Goal: Transaction & Acquisition: Book appointment/travel/reservation

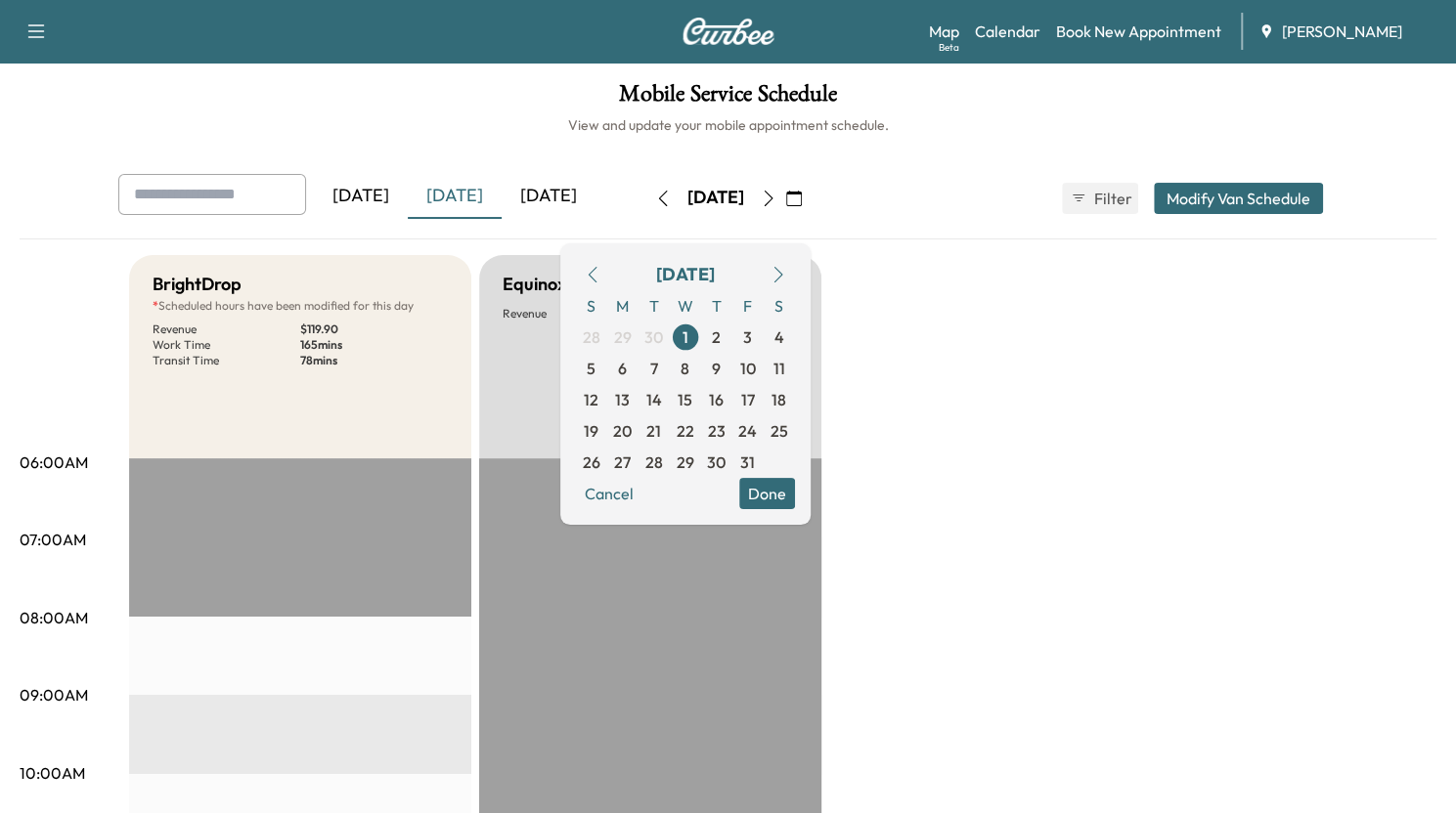
click at [802, 199] on icon "button" at bounding box center [794, 199] width 16 height 16
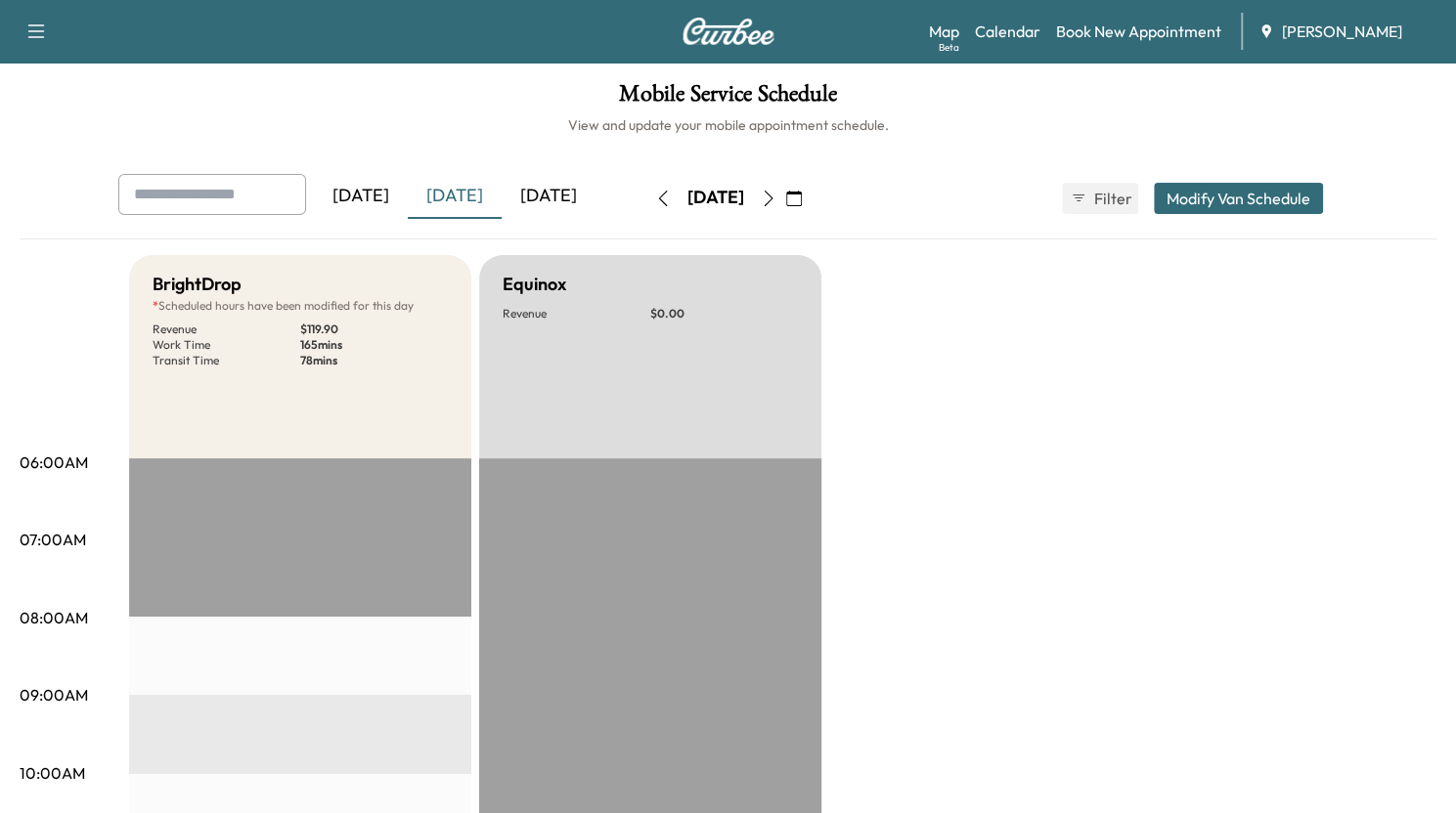
click at [802, 199] on icon "button" at bounding box center [794, 199] width 16 height 16
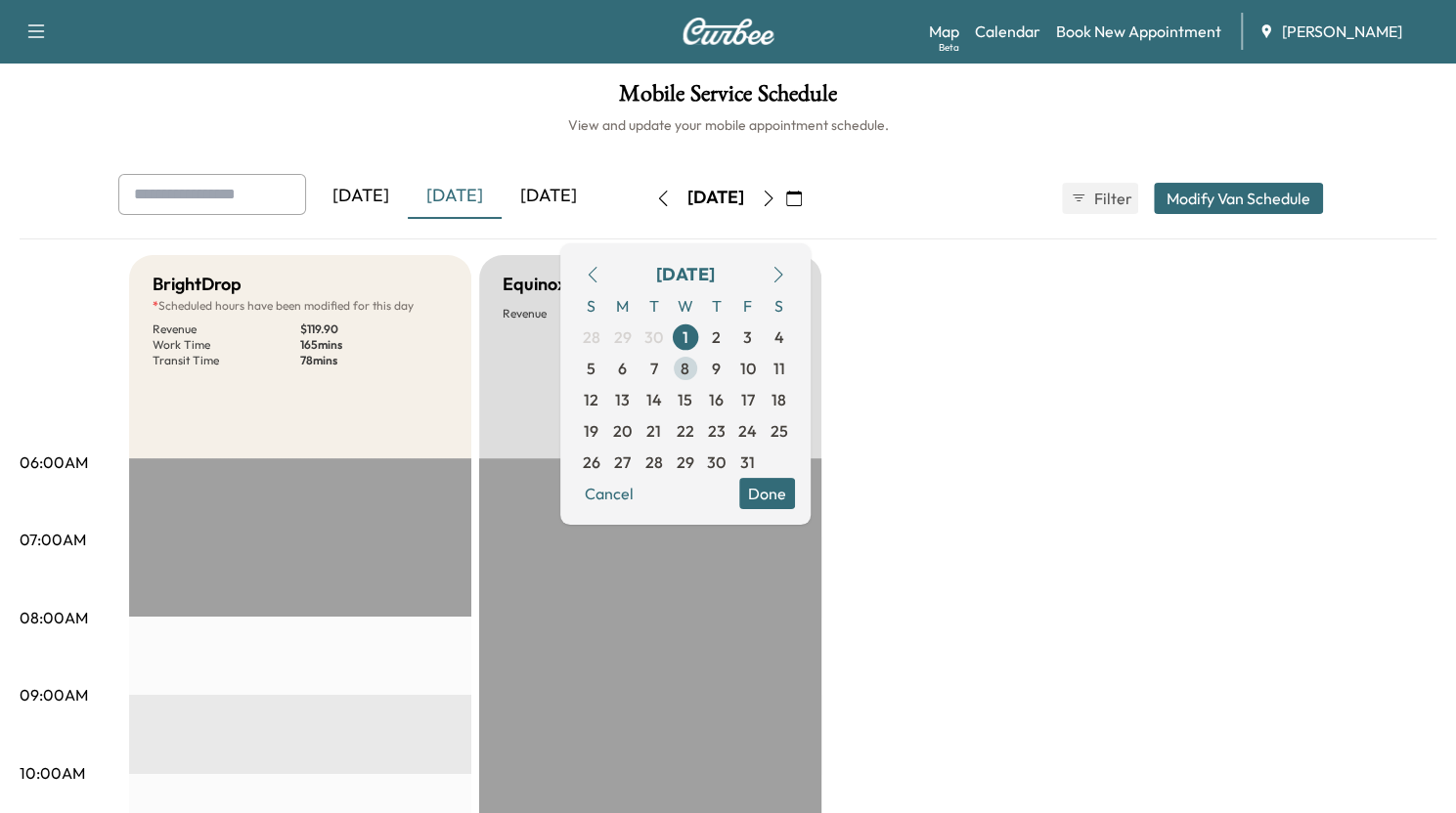
click at [689, 369] on span "8" at bounding box center [684, 369] width 9 height 24
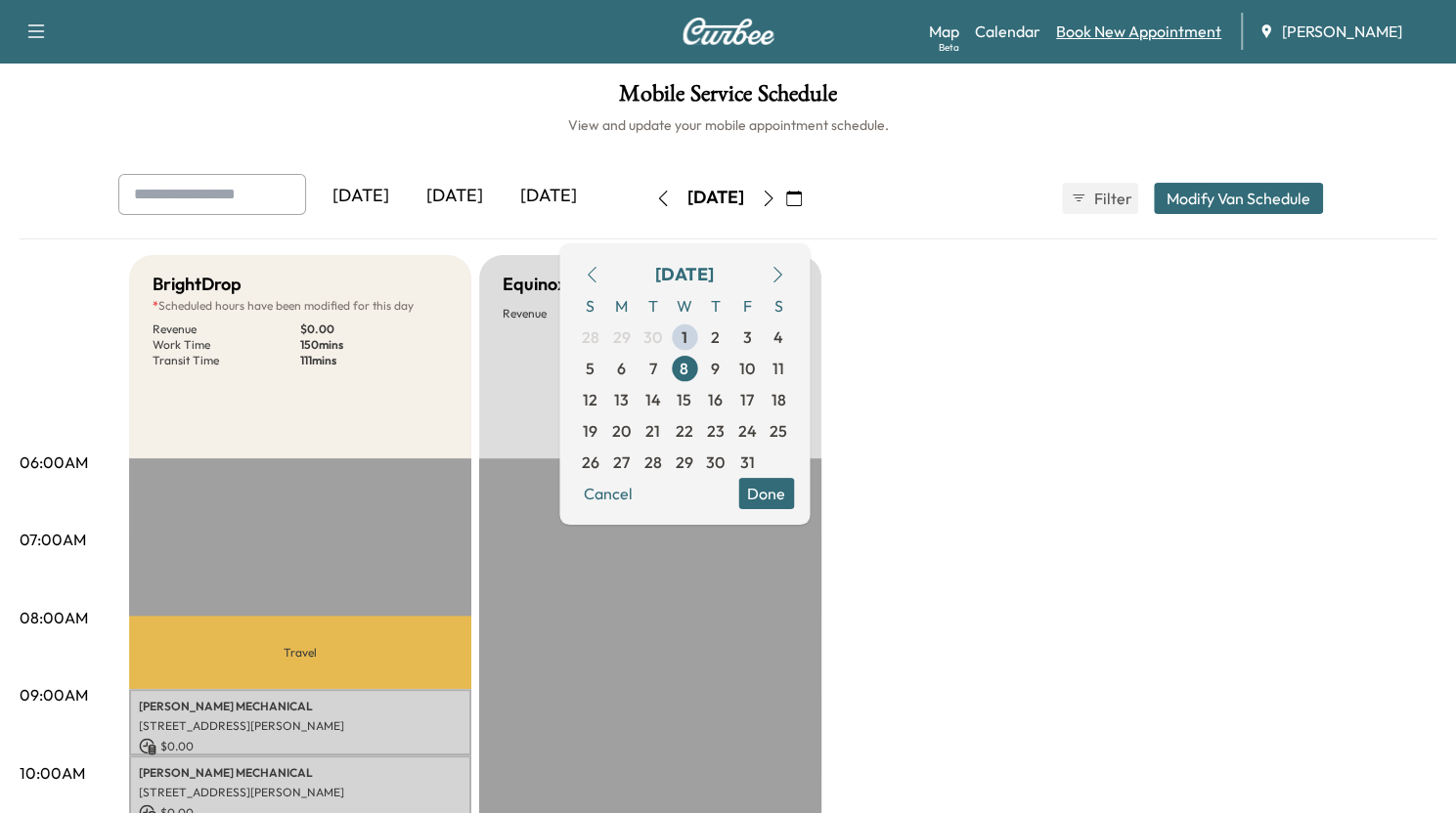
click at [1108, 36] on link "Book New Appointment" at bounding box center [1138, 31] width 165 height 24
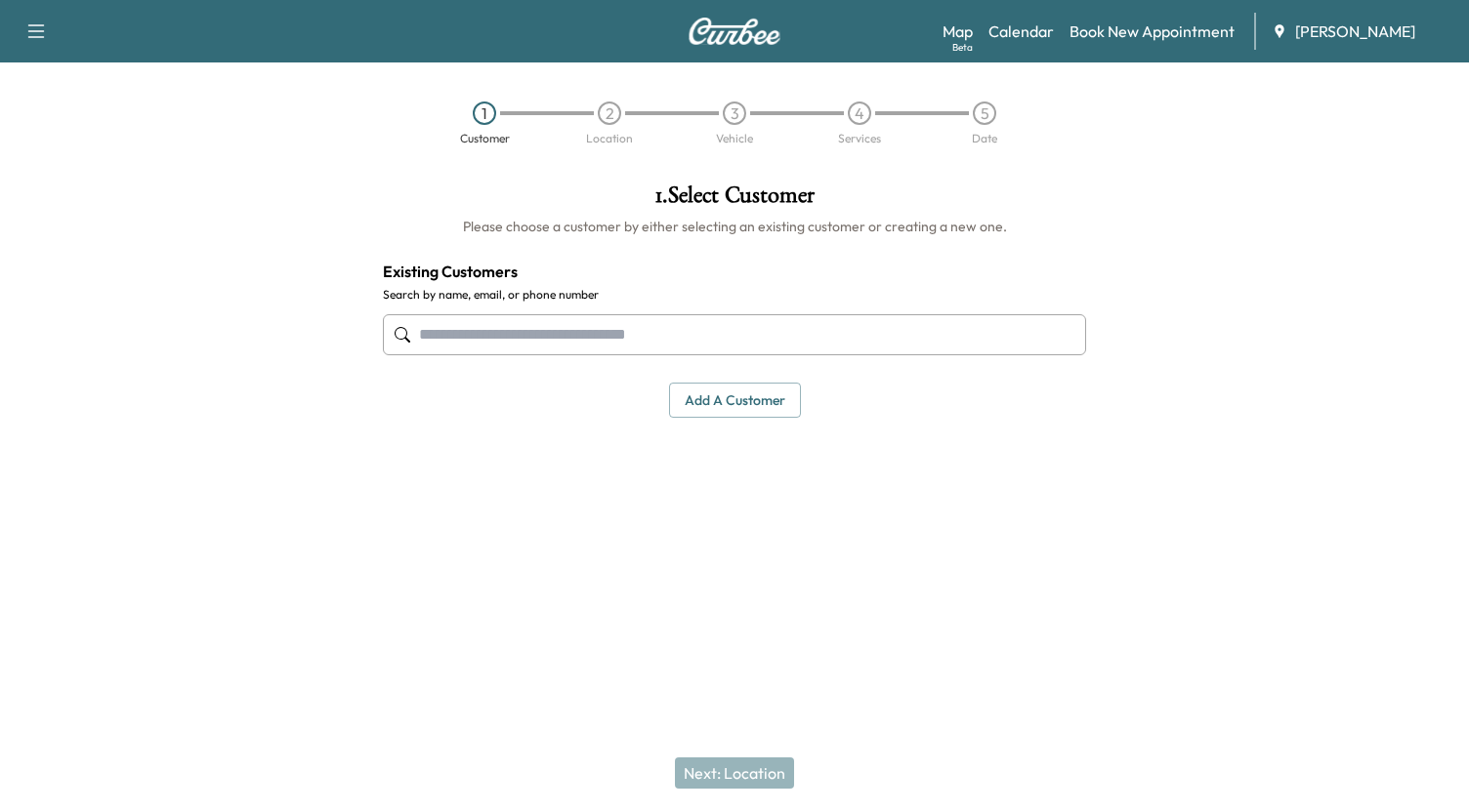
click at [481, 323] on input "text" at bounding box center [734, 335] width 703 height 41
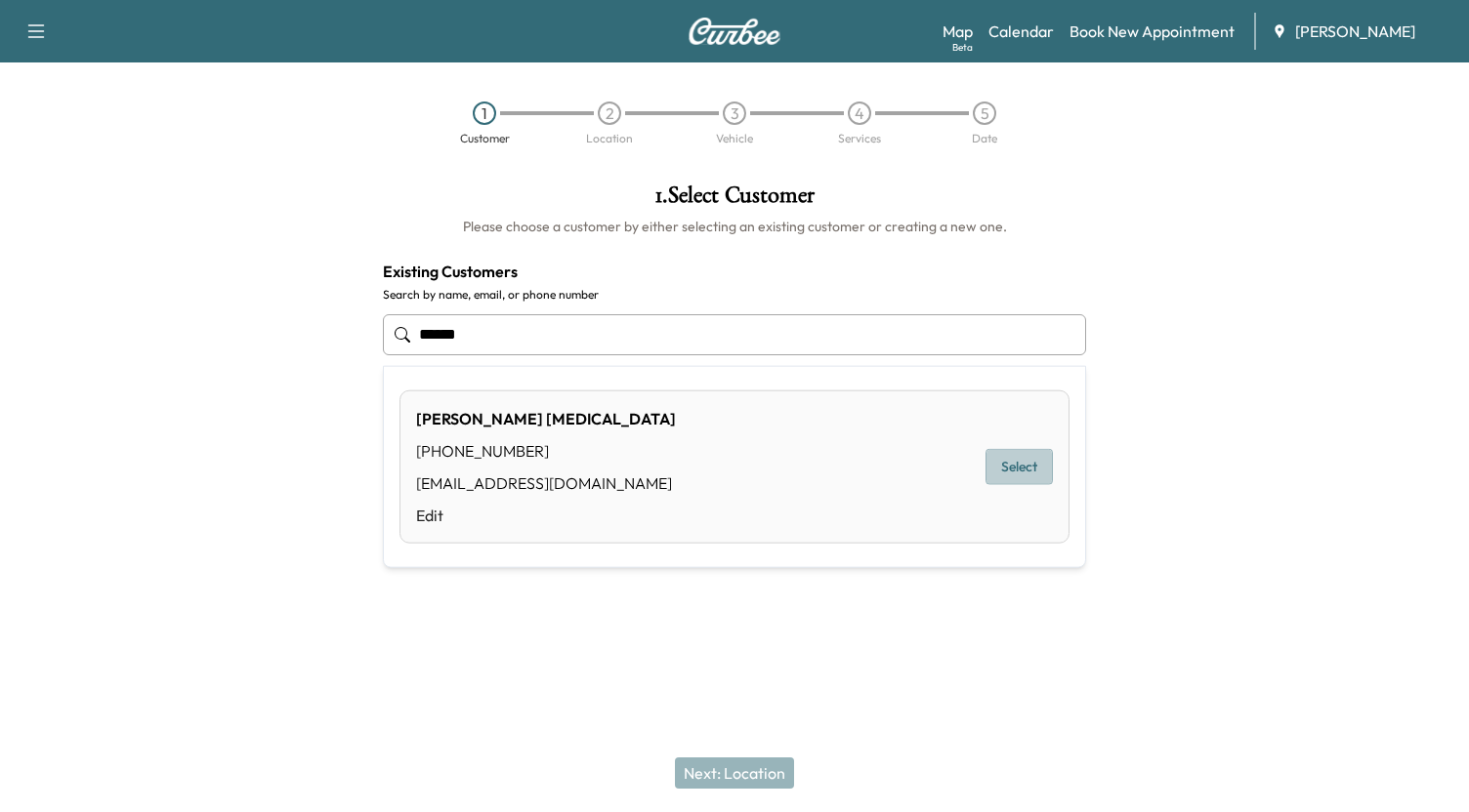
click at [1012, 469] on button "Select" at bounding box center [1019, 466] width 68 height 36
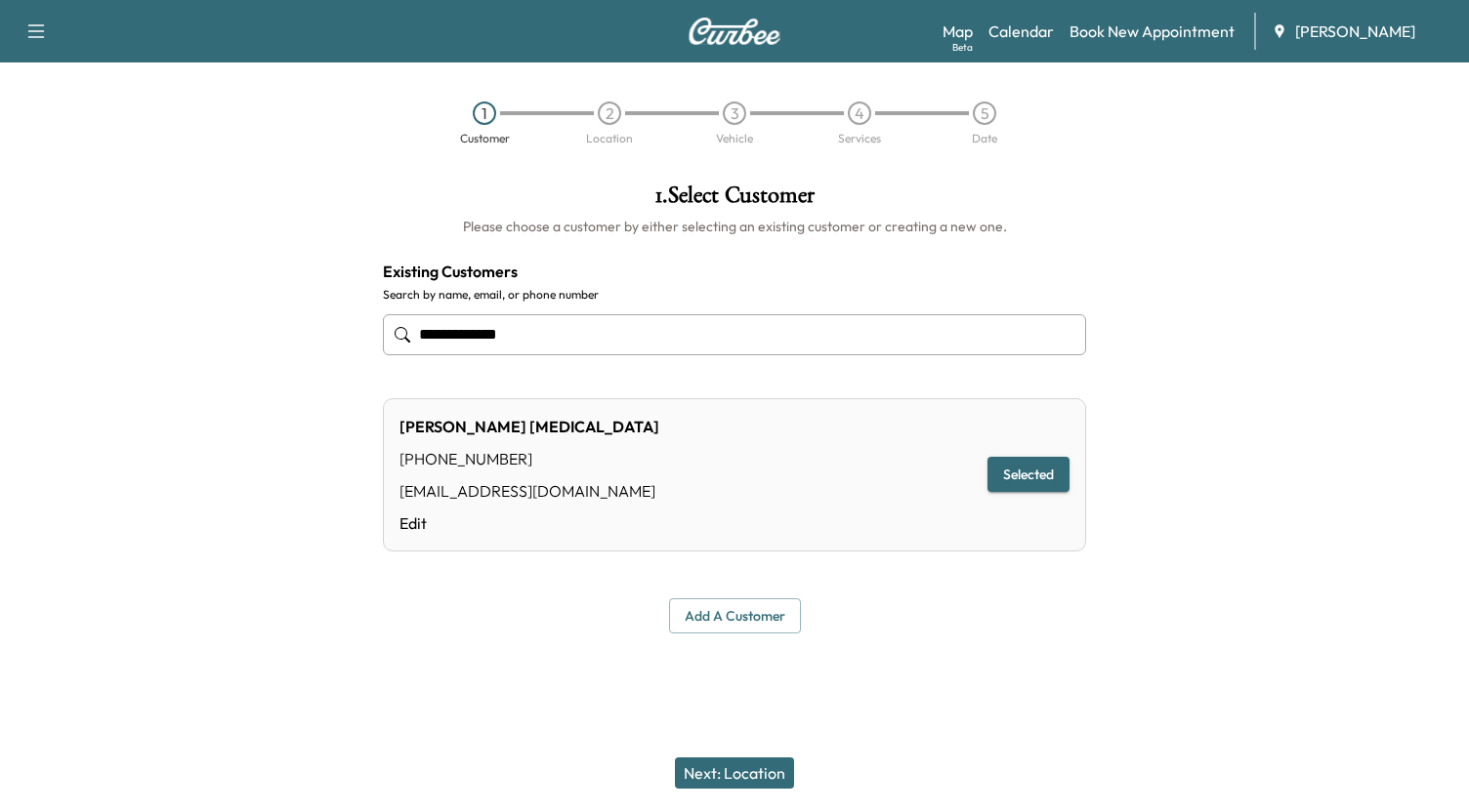
type input "**********"
click at [750, 769] on button "Next: Location" at bounding box center [734, 774] width 119 height 31
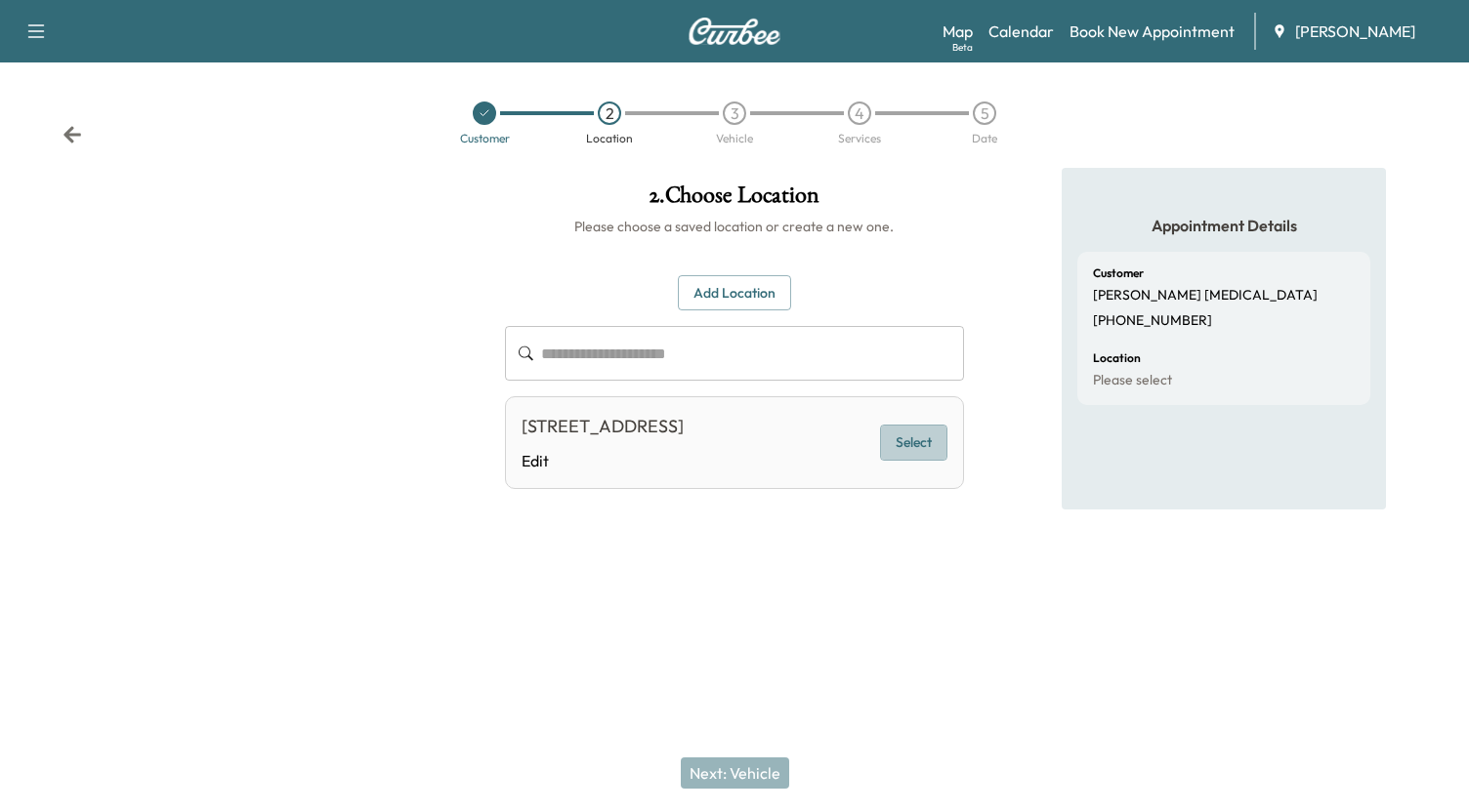
click at [922, 451] on button "Select" at bounding box center [913, 443] width 68 height 36
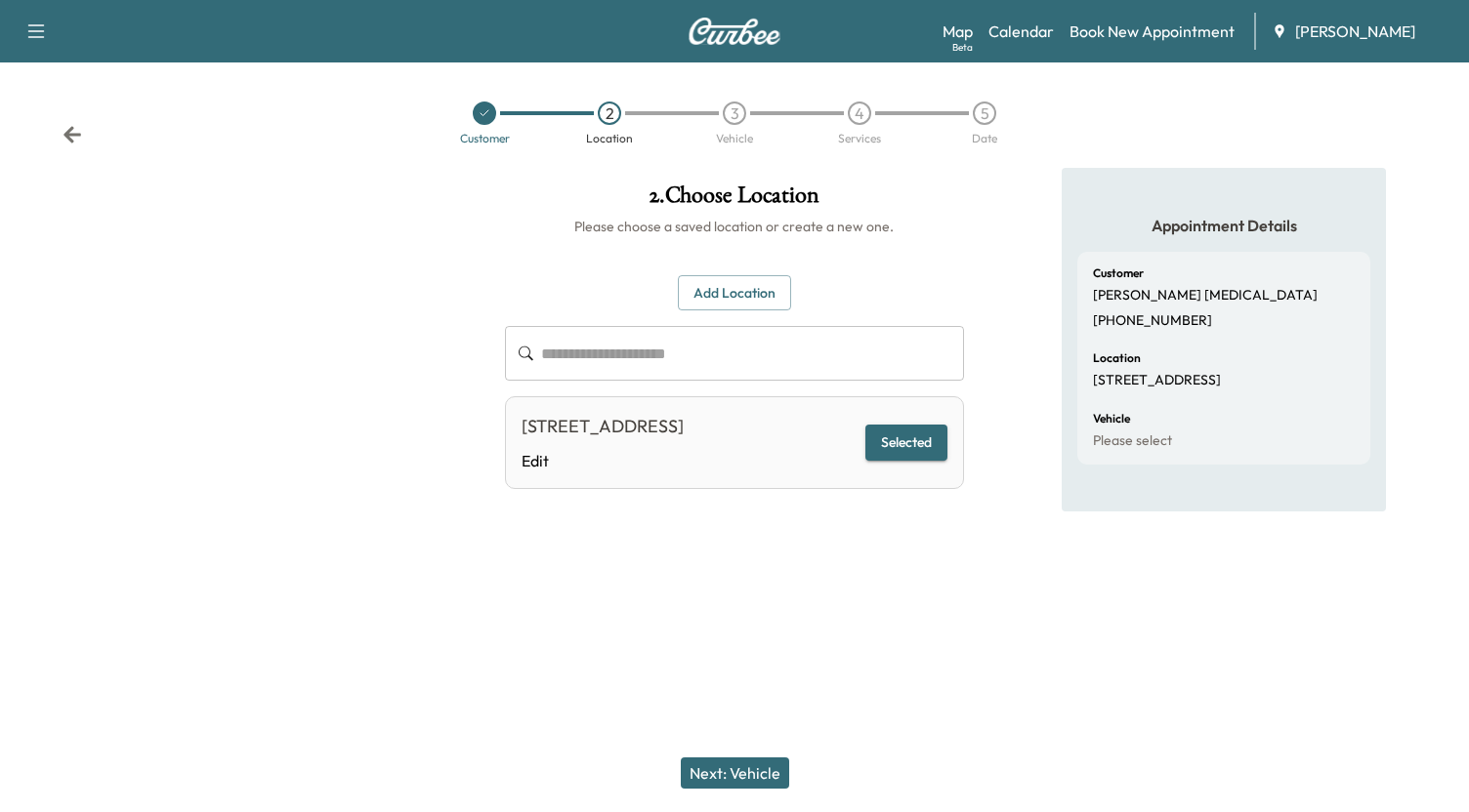
click at [722, 780] on button "Next: Vehicle" at bounding box center [734, 774] width 108 height 31
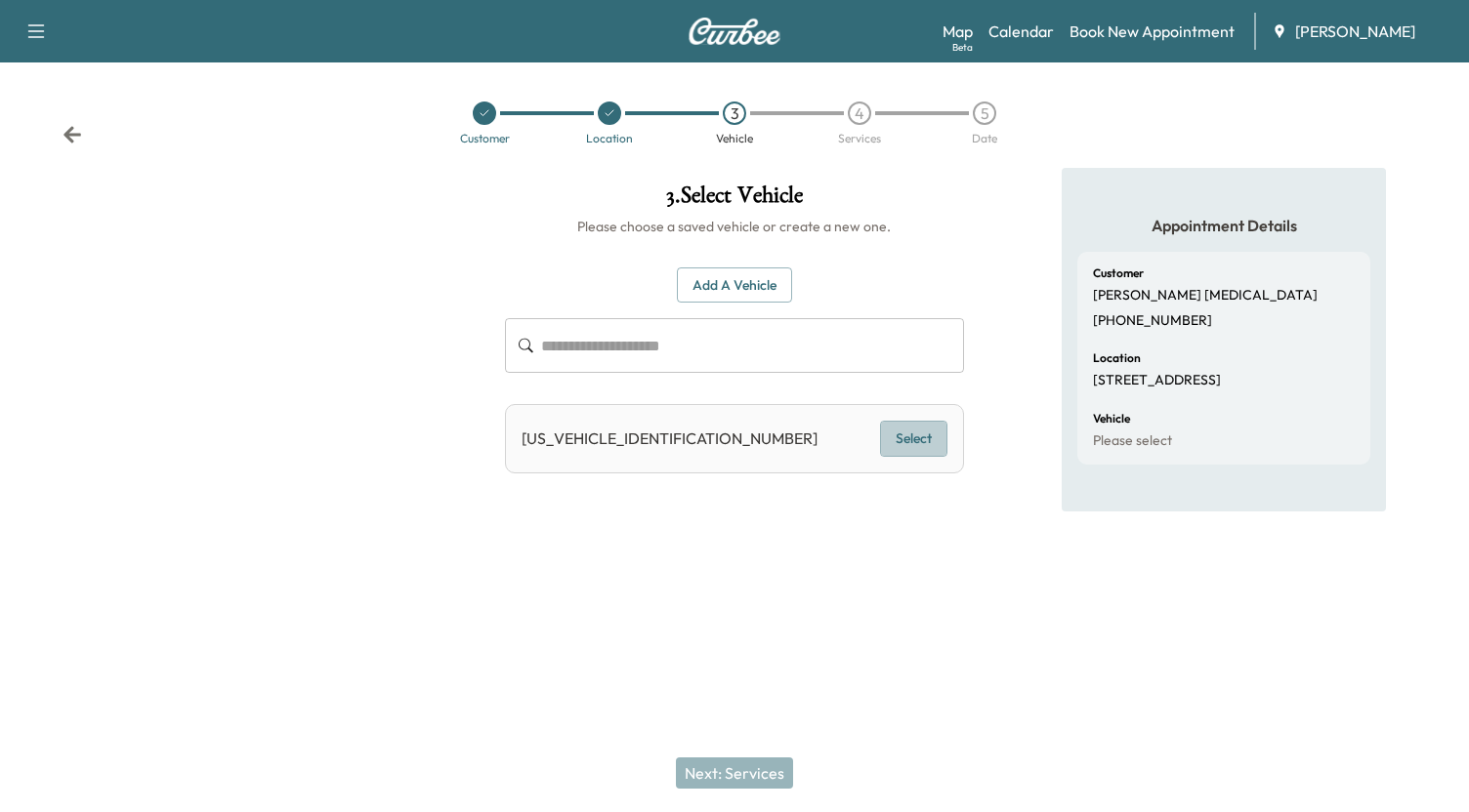
click at [919, 442] on button "Select" at bounding box center [913, 439] width 68 height 36
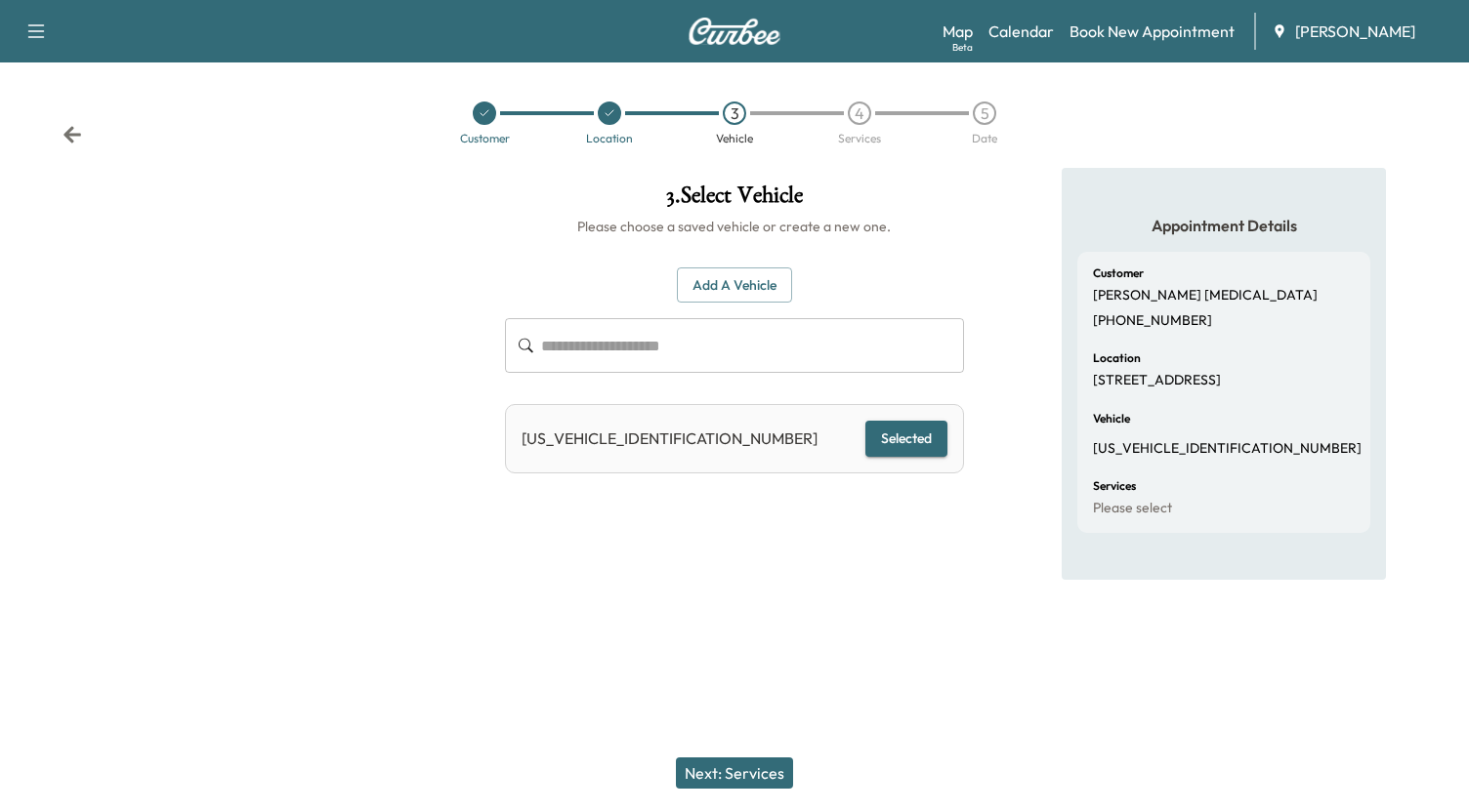
click at [754, 774] on button "Next: Services" at bounding box center [734, 774] width 117 height 31
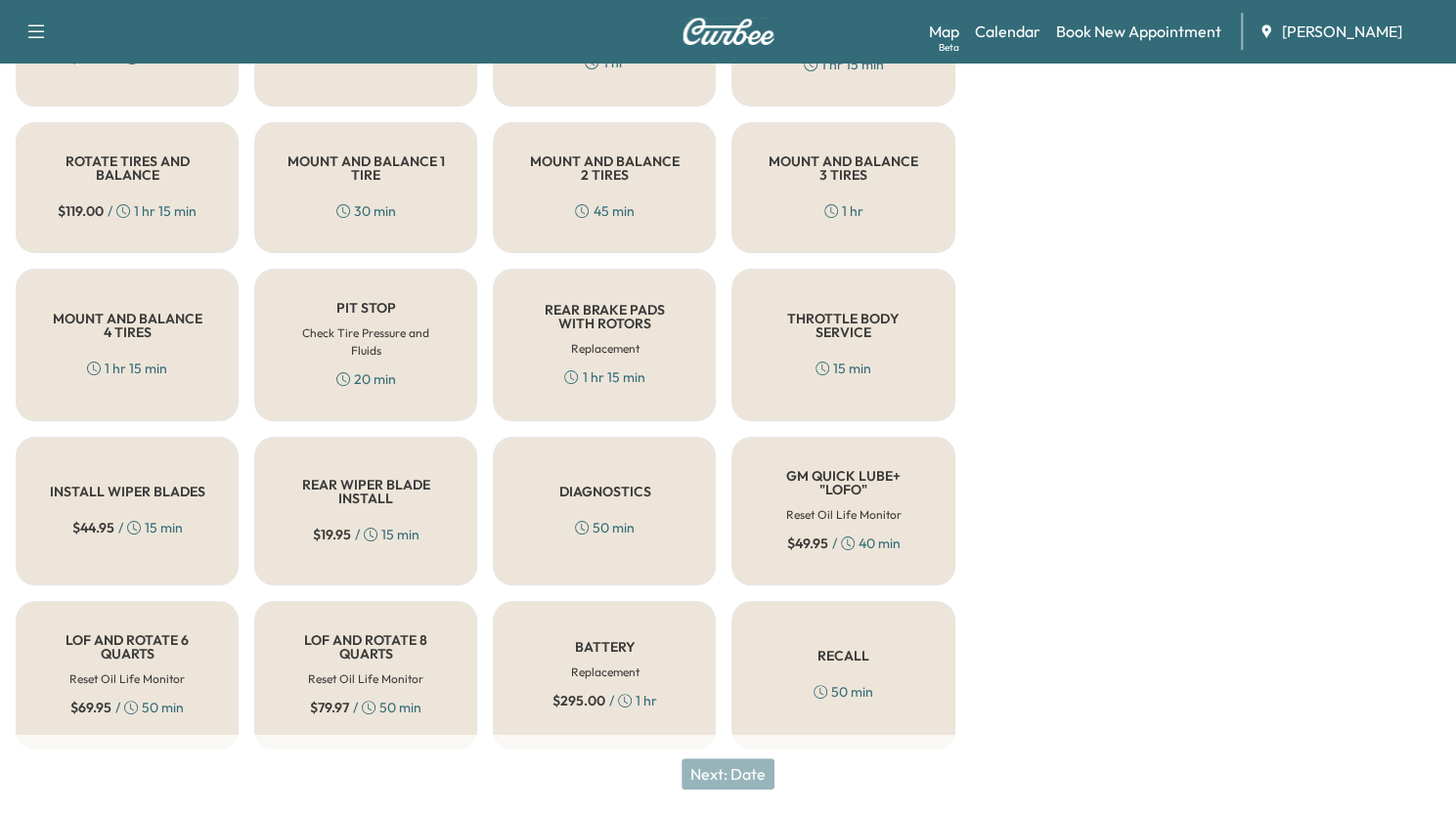
scroll to position [595, 0]
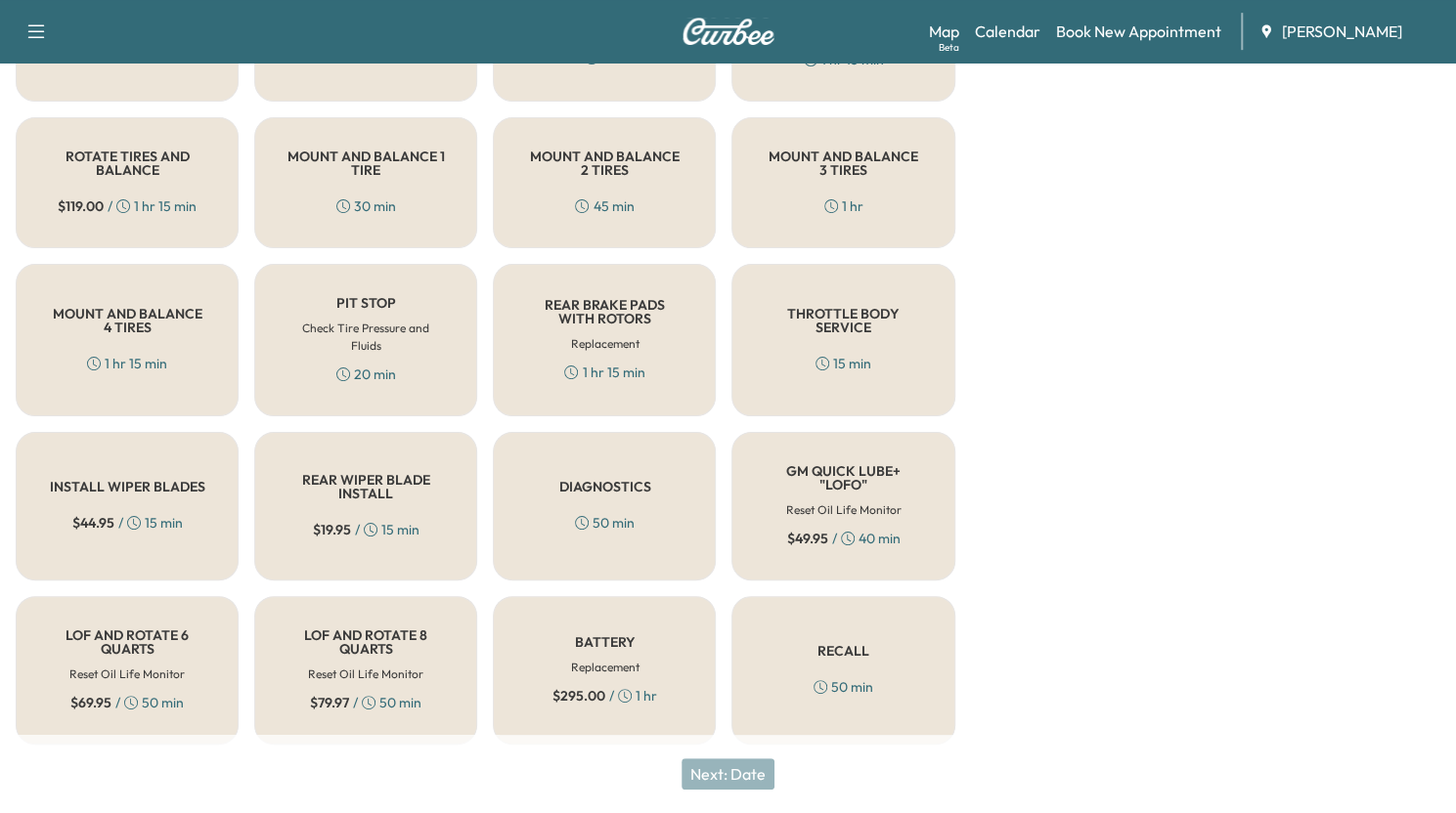
click at [160, 642] on h5 "LOF AND ROTATE 6 QUARTS" at bounding box center [127, 643] width 158 height 28
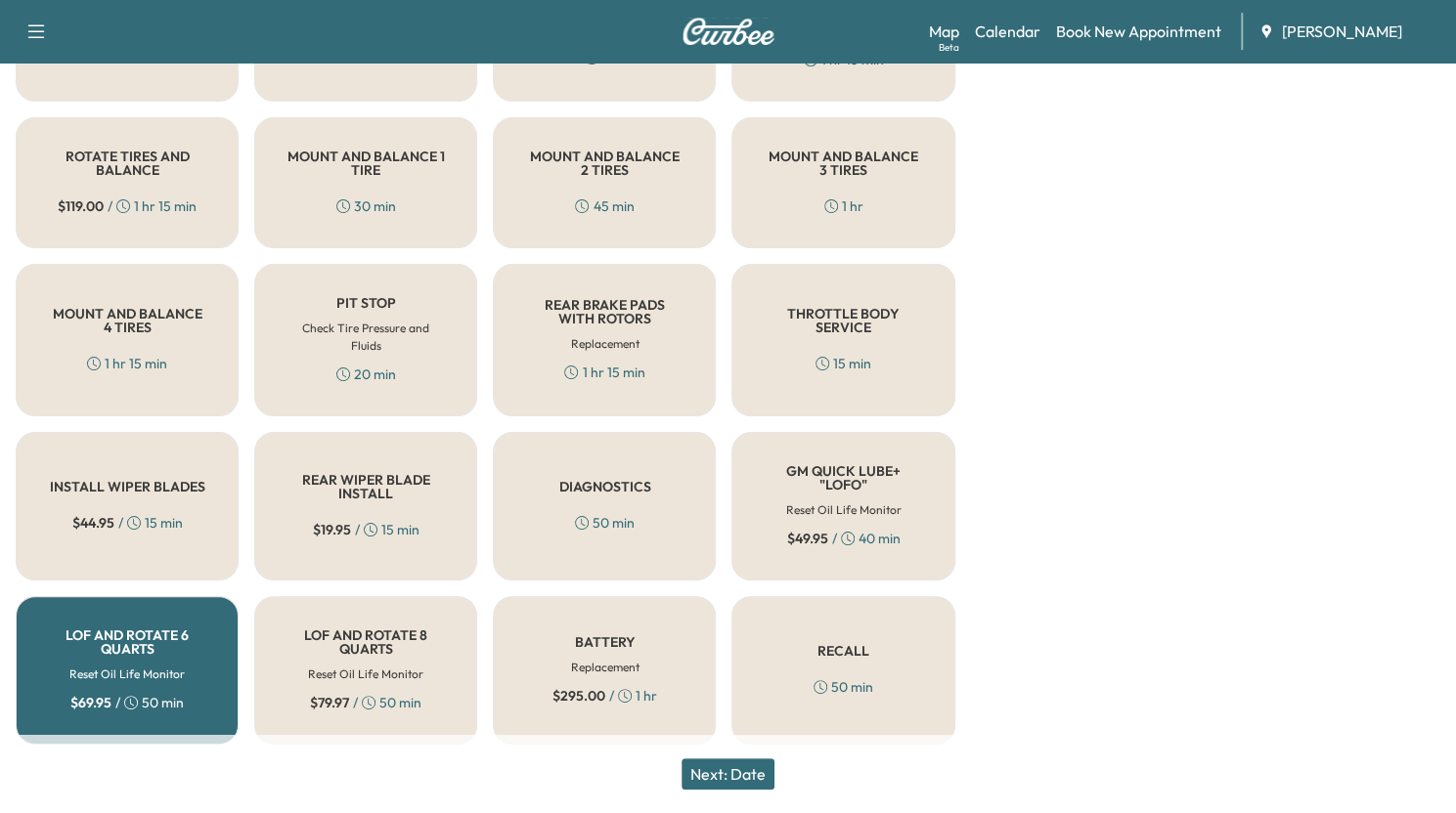
click at [738, 784] on button "Next: Date" at bounding box center [728, 775] width 92 height 31
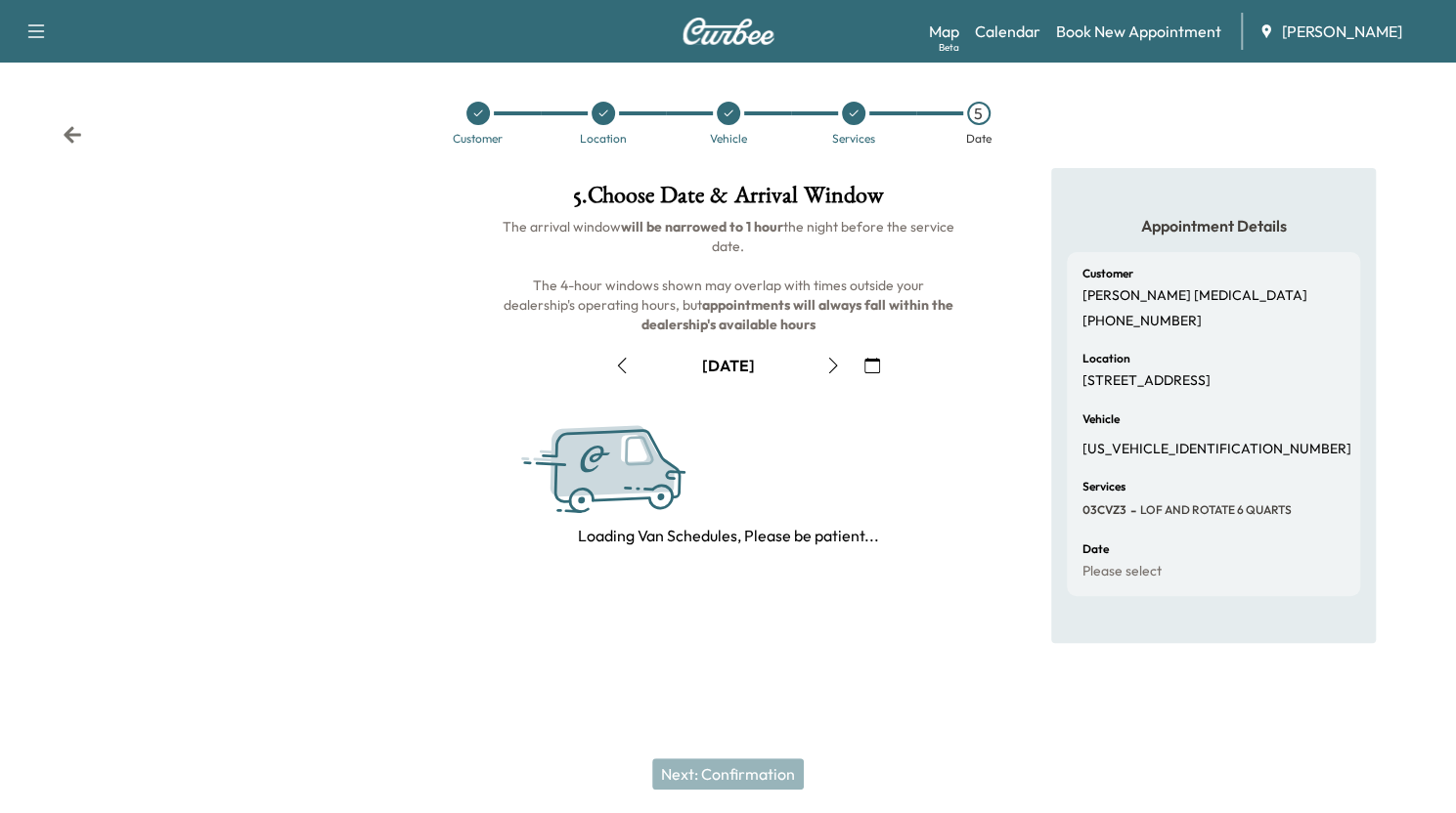
scroll to position [0, 0]
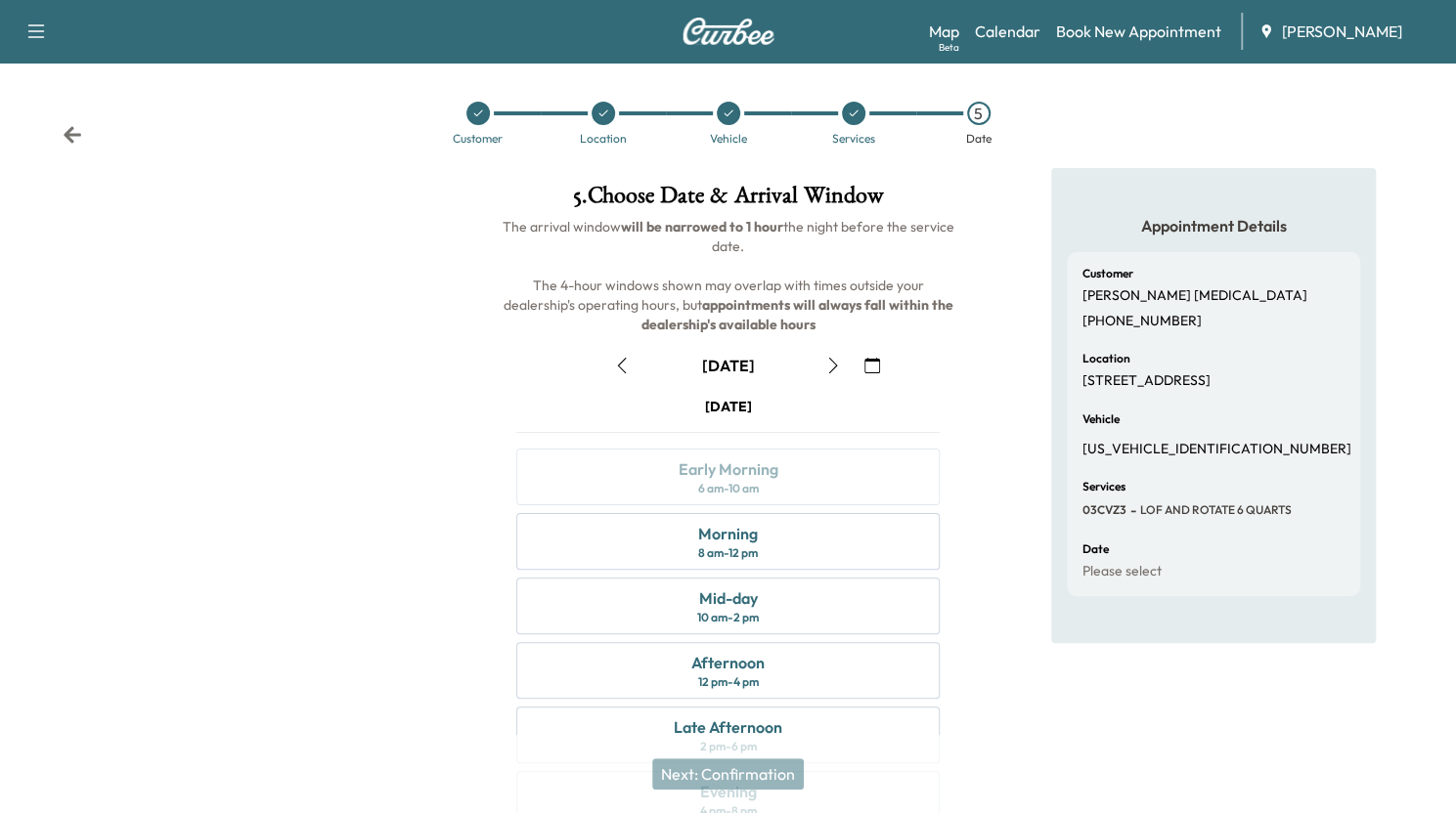
click at [746, 782] on div "Next: Confirmation" at bounding box center [728, 775] width 1456 height 79
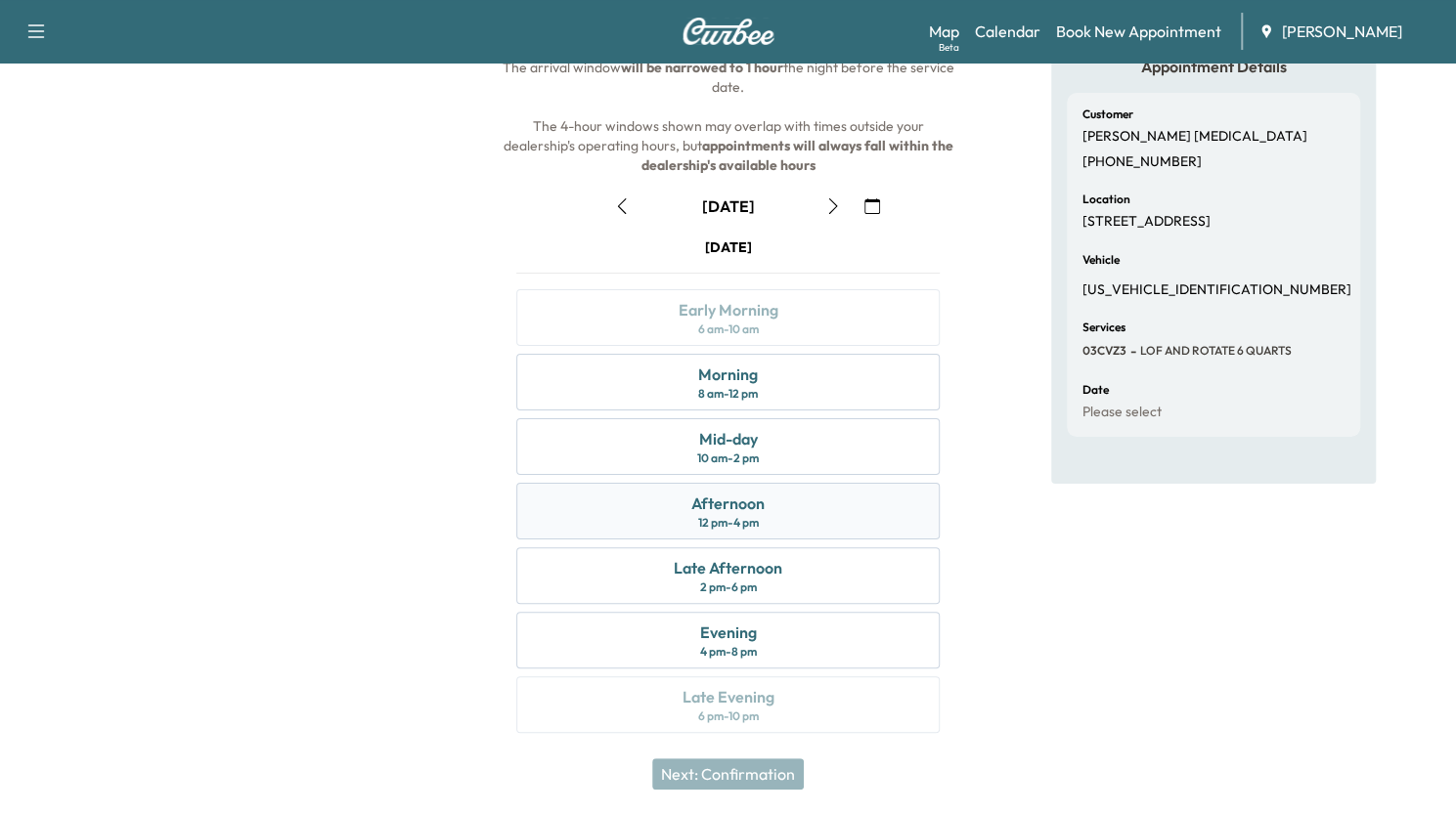
click at [809, 513] on div "Afternoon 12 pm - 4 pm" at bounding box center [728, 511] width 423 height 57
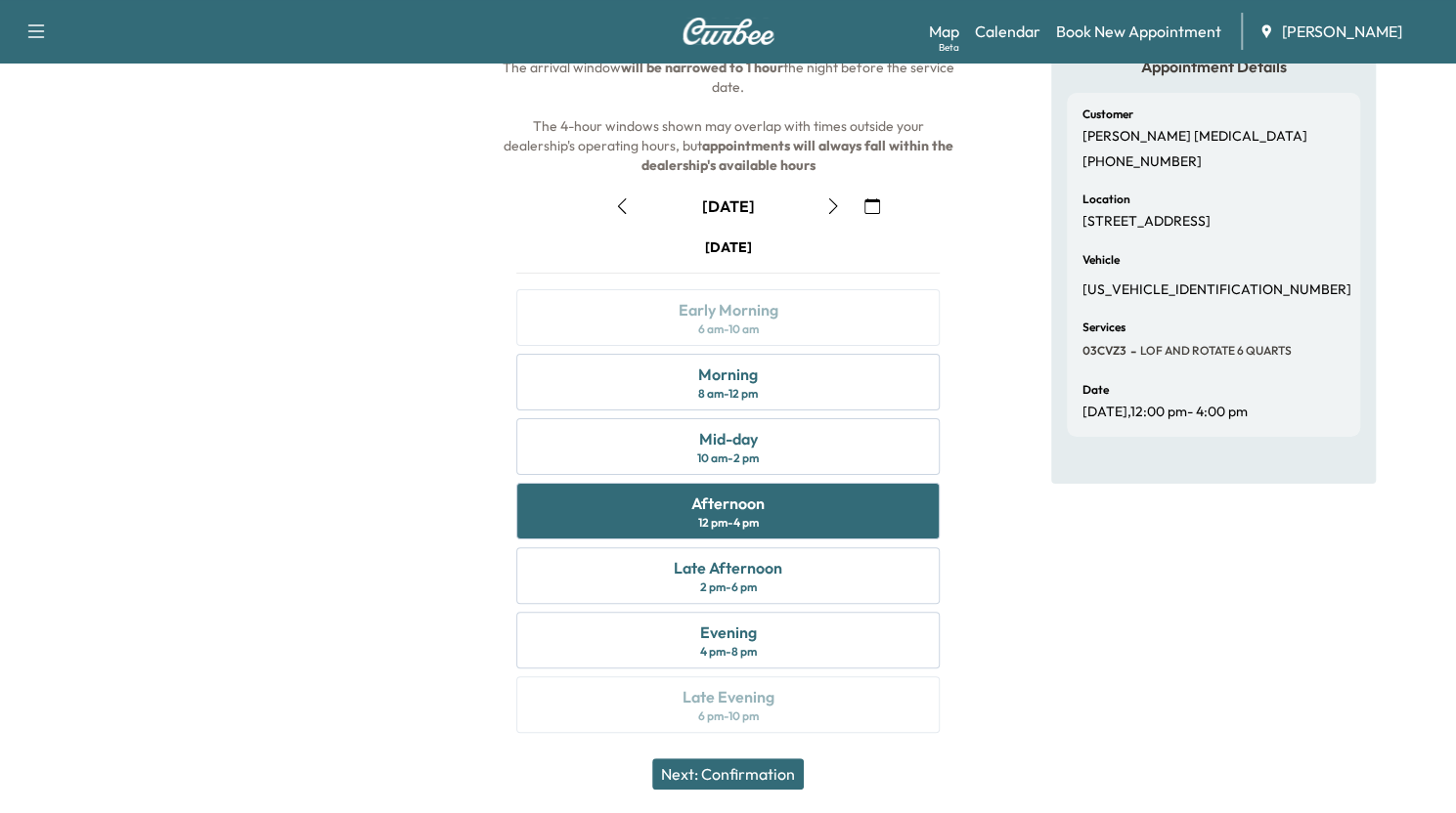
click at [877, 208] on icon "button" at bounding box center [872, 206] width 16 height 16
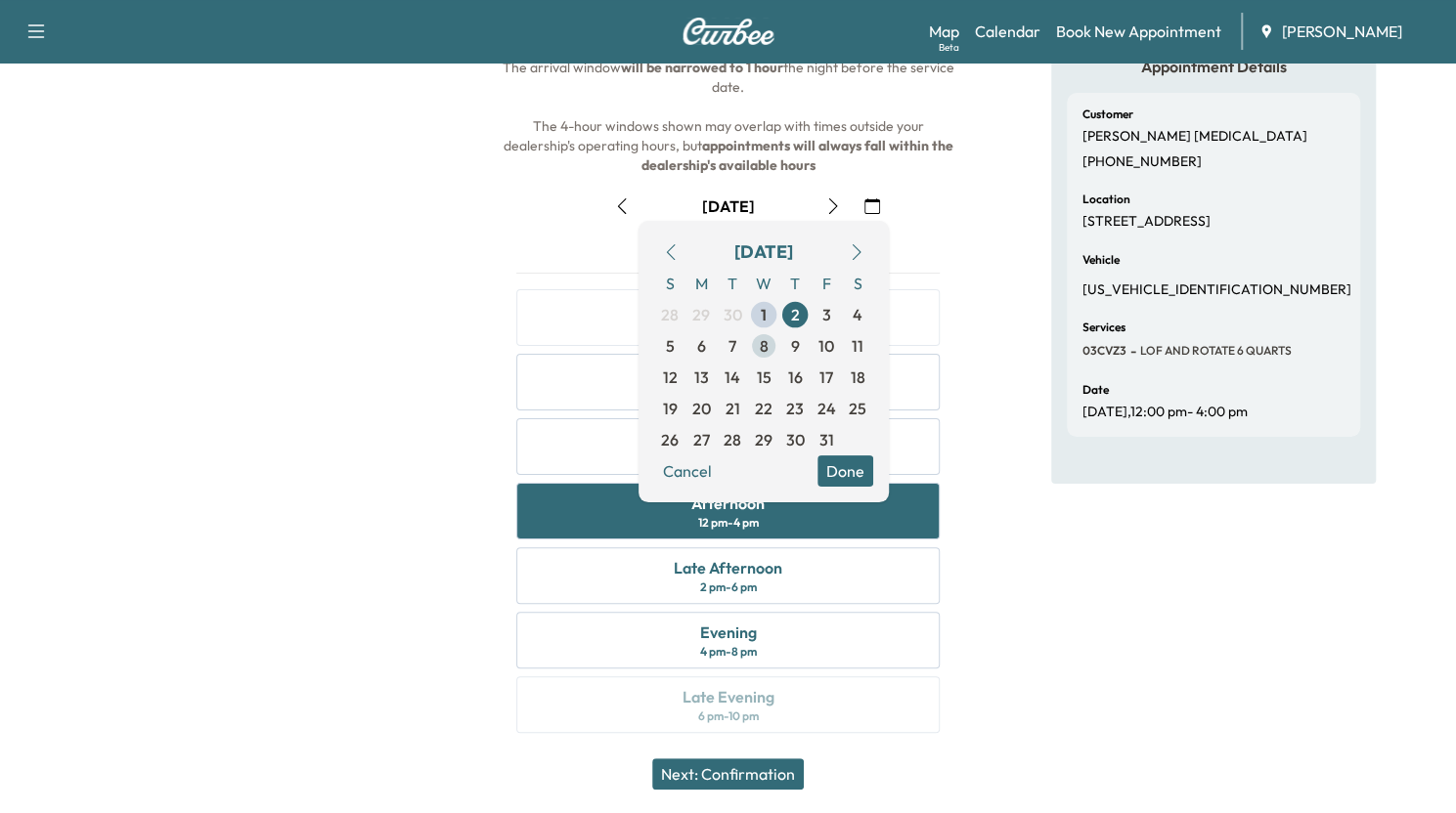
click at [760, 349] on span "8" at bounding box center [764, 346] width 9 height 24
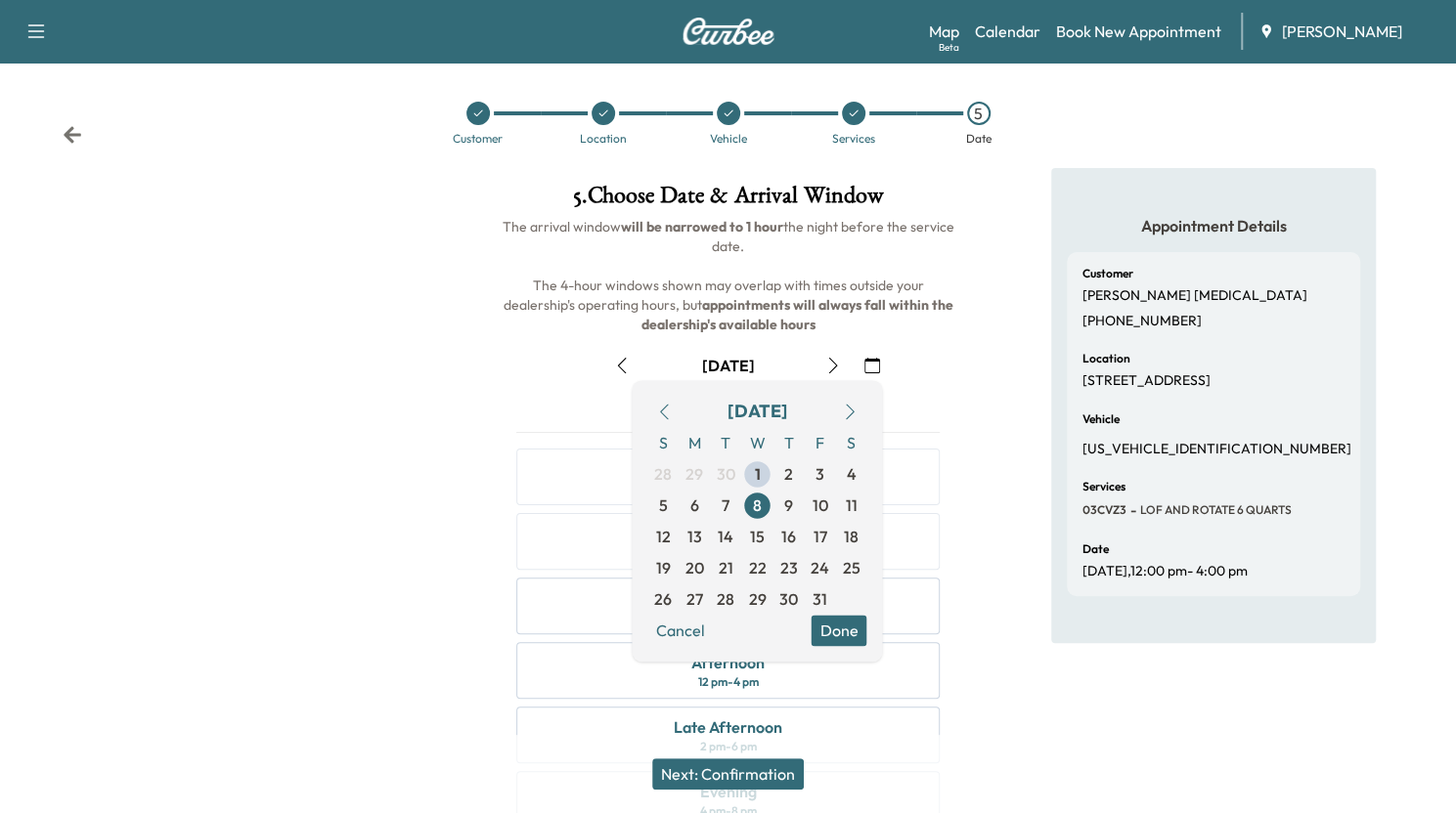
click at [839, 629] on button "Done" at bounding box center [838, 631] width 56 height 31
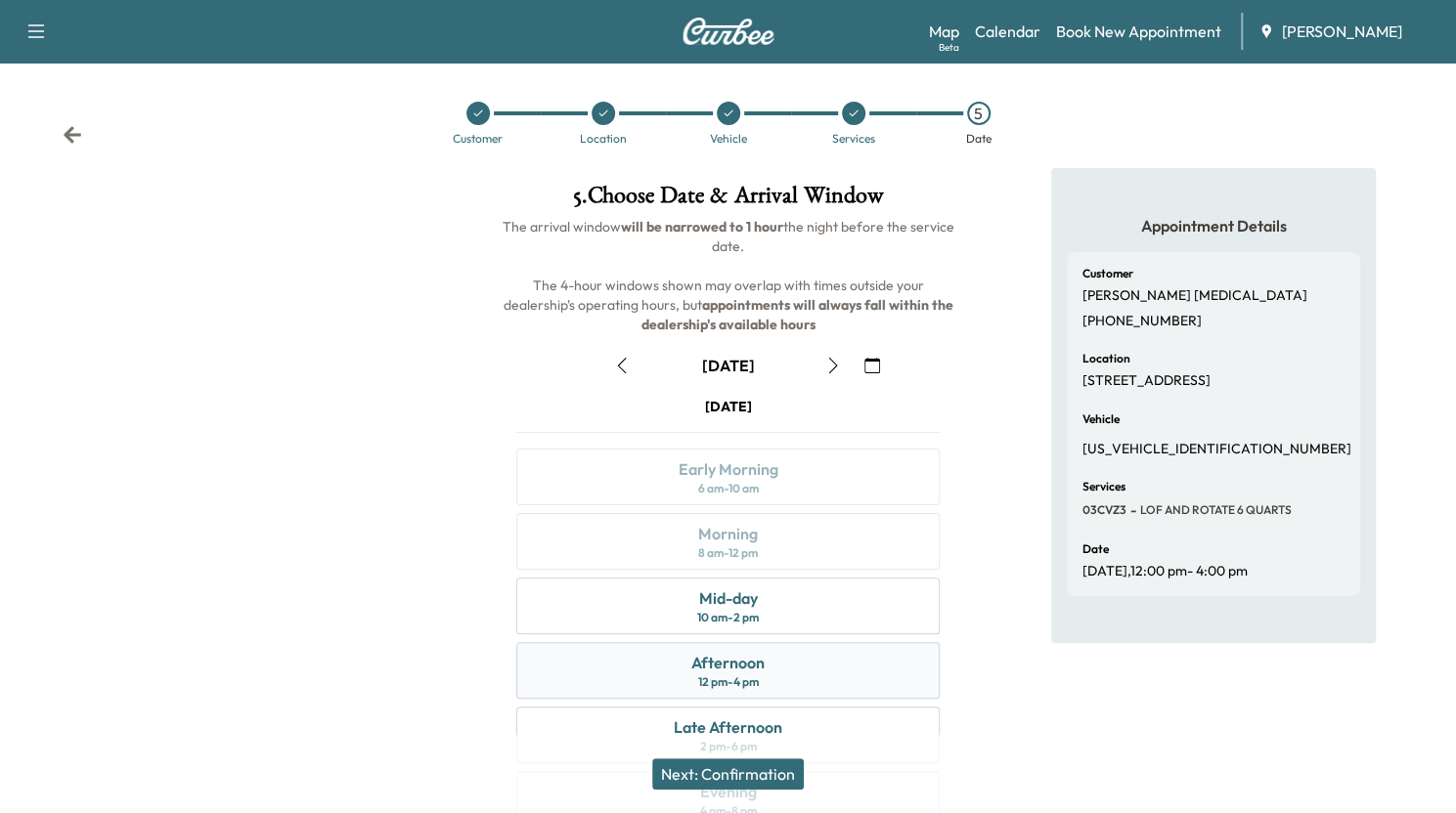
click at [827, 668] on div "Afternoon 12 pm - 4 pm" at bounding box center [728, 670] width 423 height 57
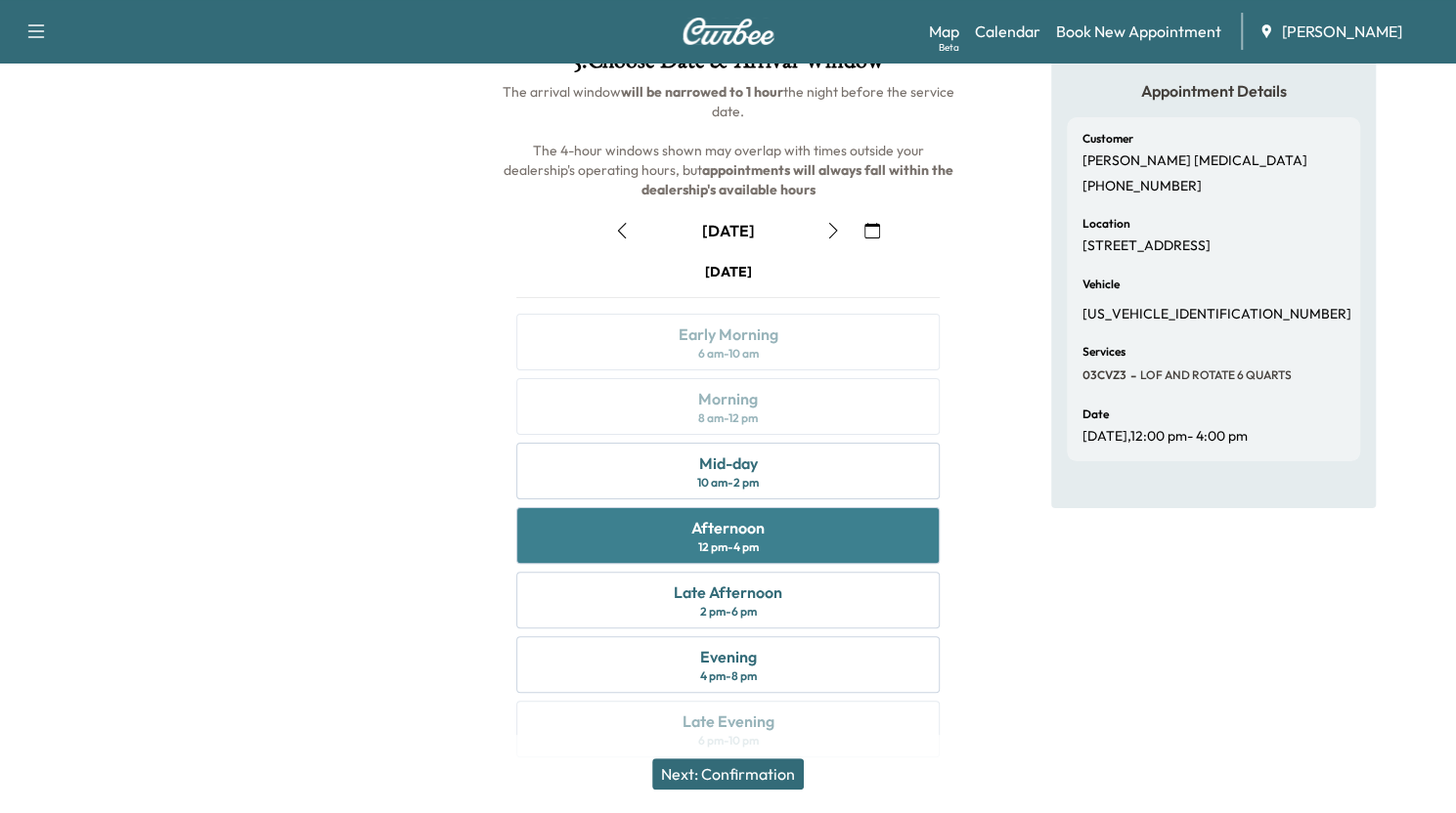
scroll to position [159, 0]
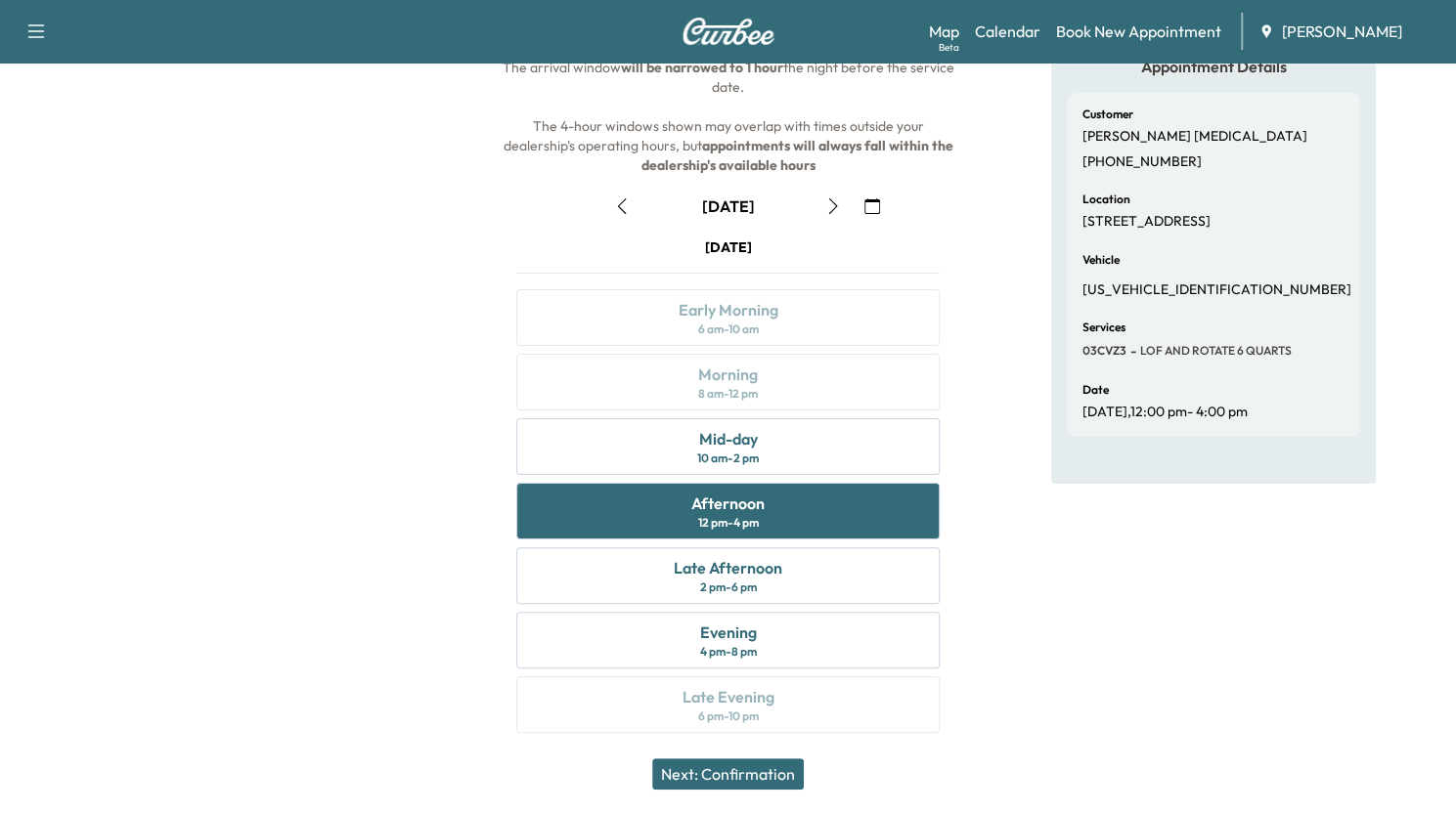
click at [772, 773] on button "Next: Confirmation" at bounding box center [728, 775] width 151 height 31
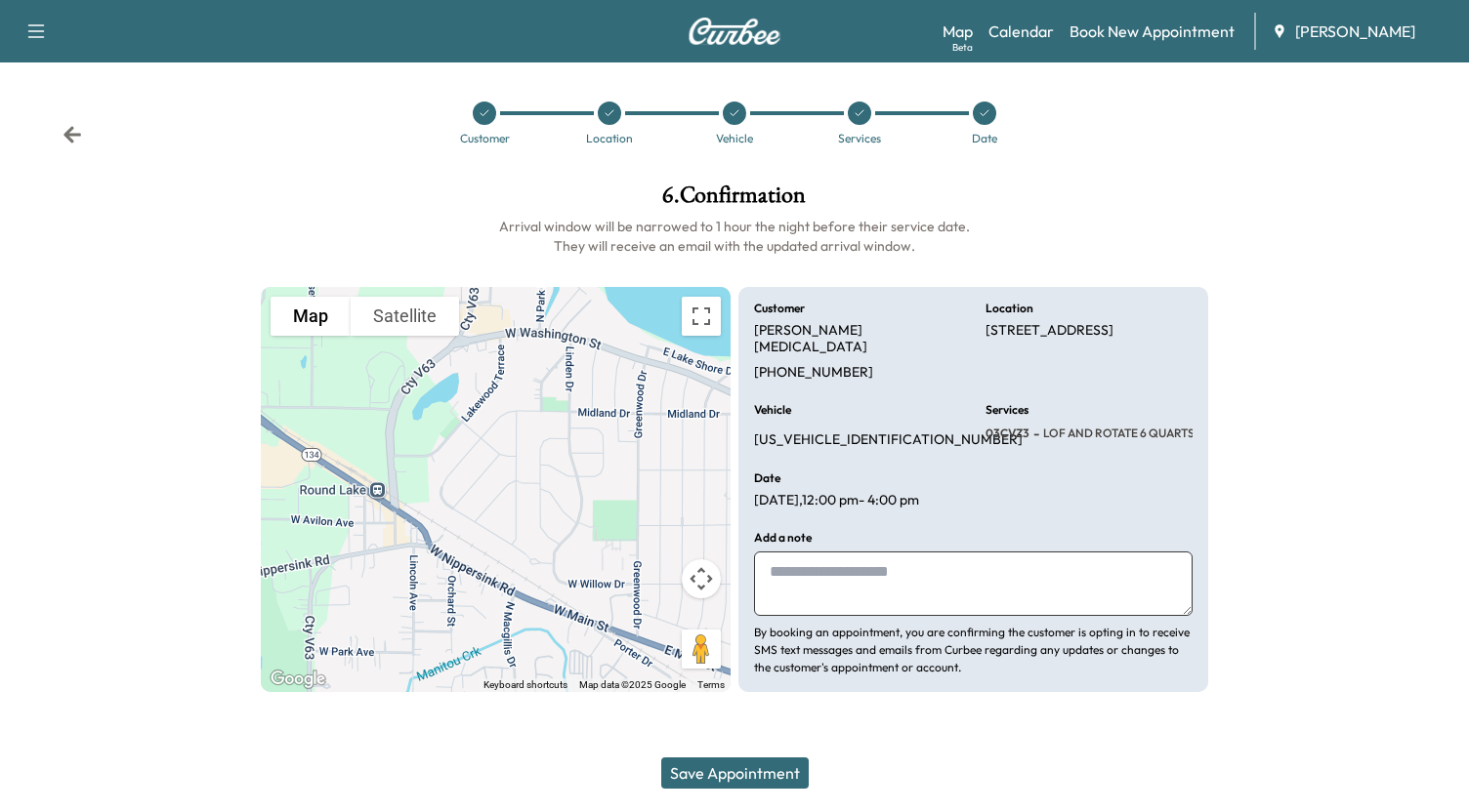
click at [895, 555] on textarea at bounding box center [973, 584] width 439 height 65
type textarea "**********"
click at [756, 769] on button "Save Appointment" at bounding box center [734, 774] width 147 height 31
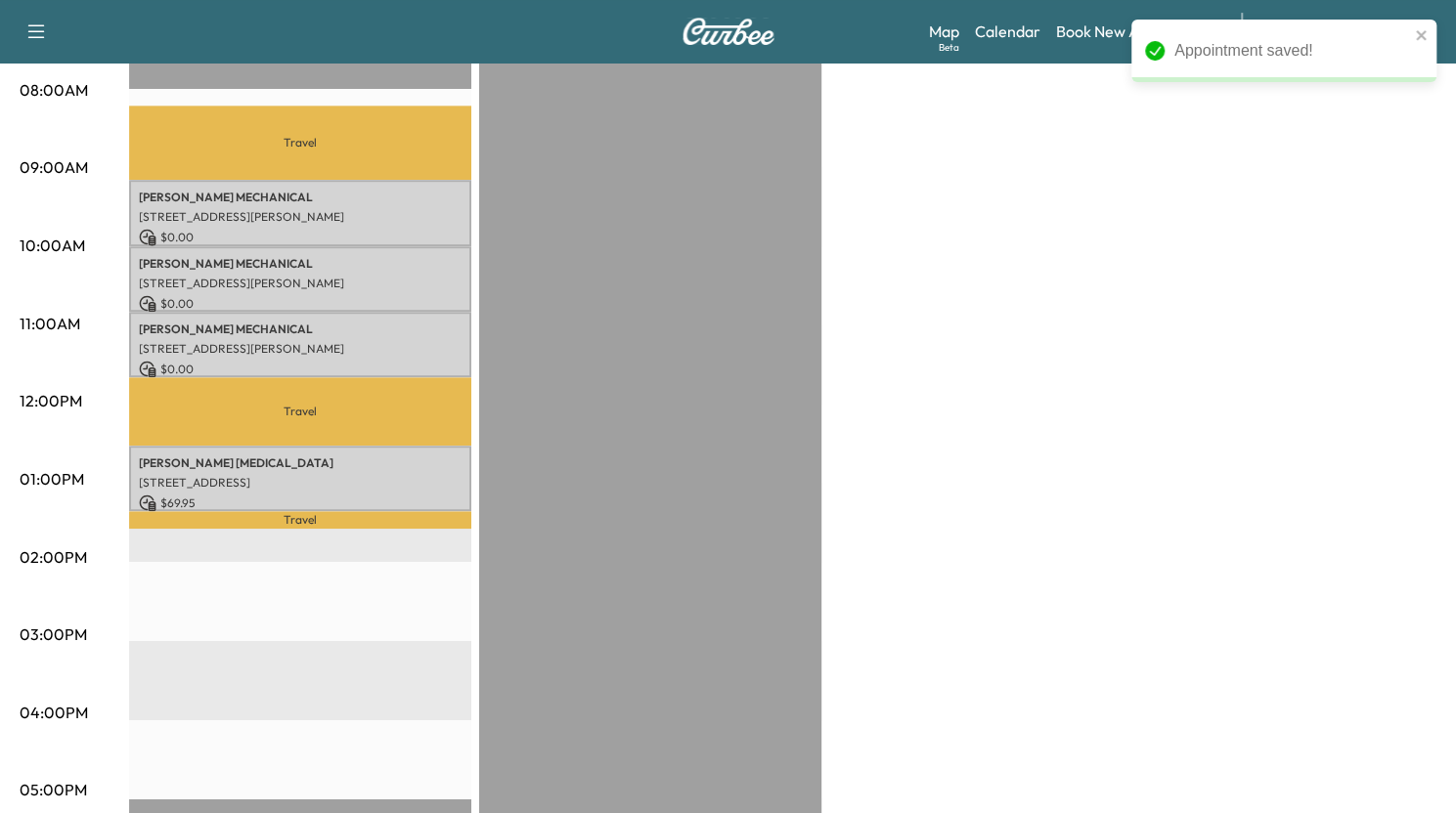
scroll to position [529, 0]
